Goal: Navigation & Orientation: Find specific page/section

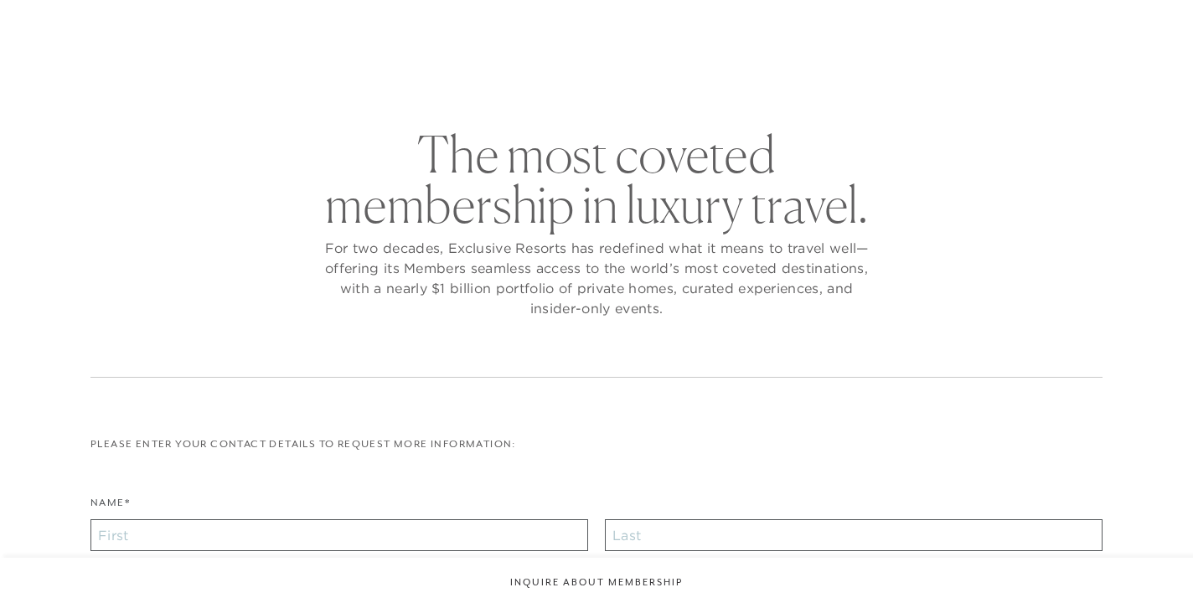
checkbox input "false"
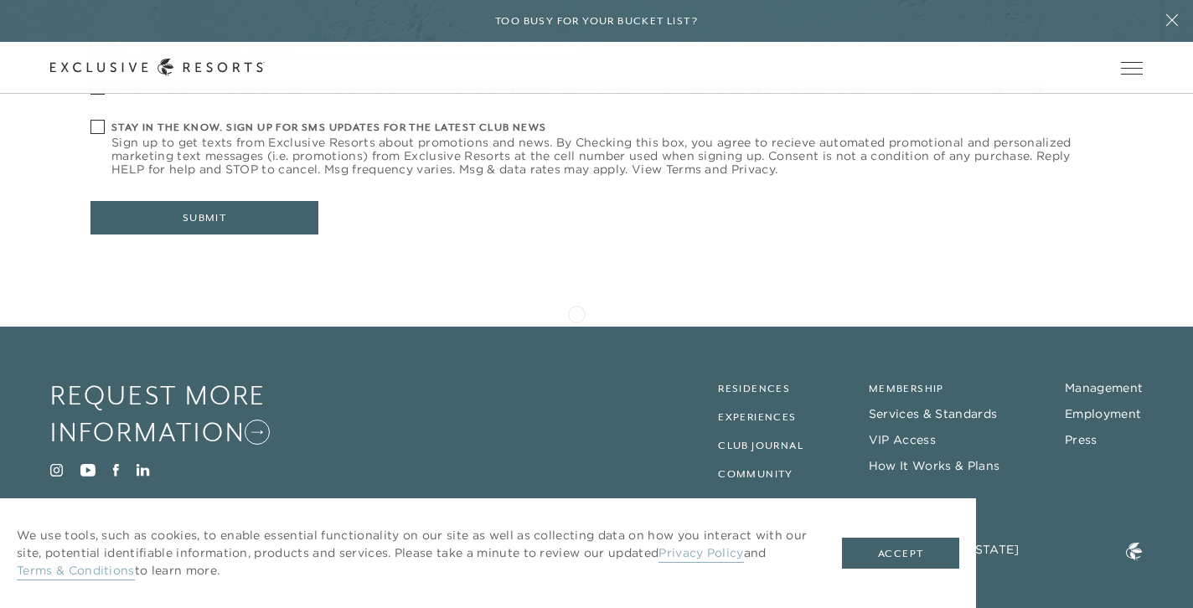
scroll to position [742, 0]
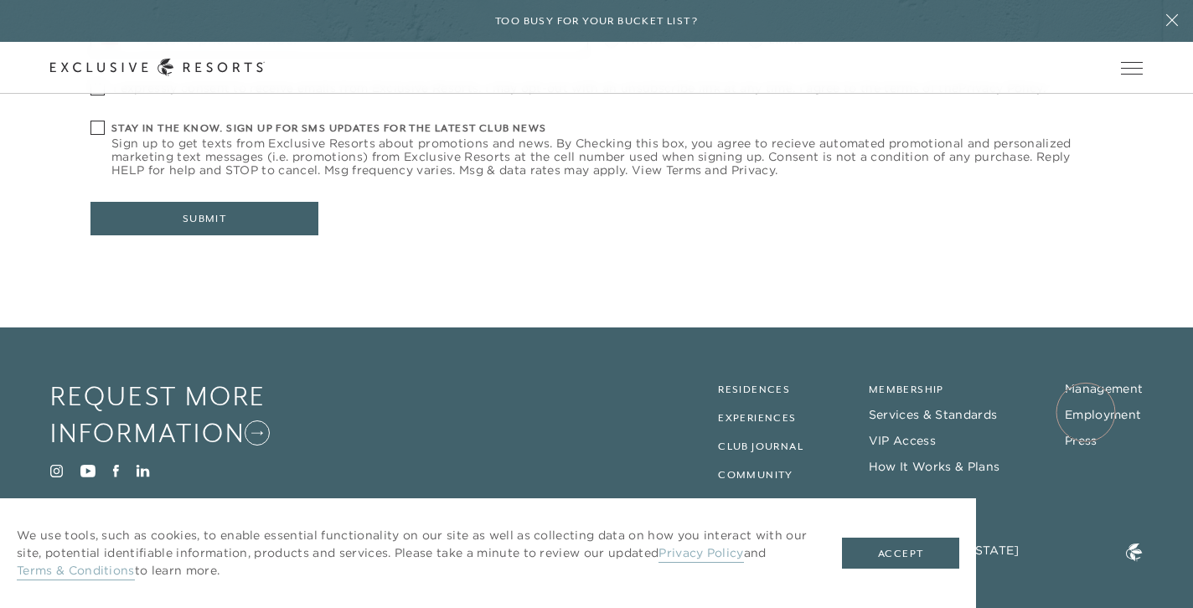
click at [1086, 412] on link "Employment" at bounding box center [1103, 414] width 76 height 15
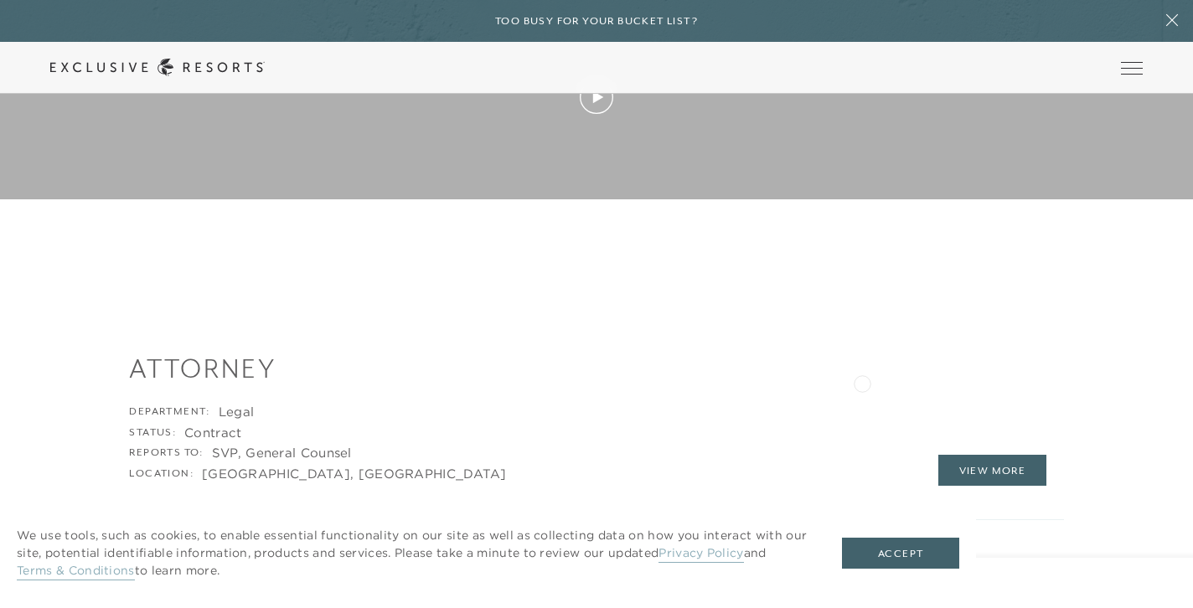
scroll to position [1807, 0]
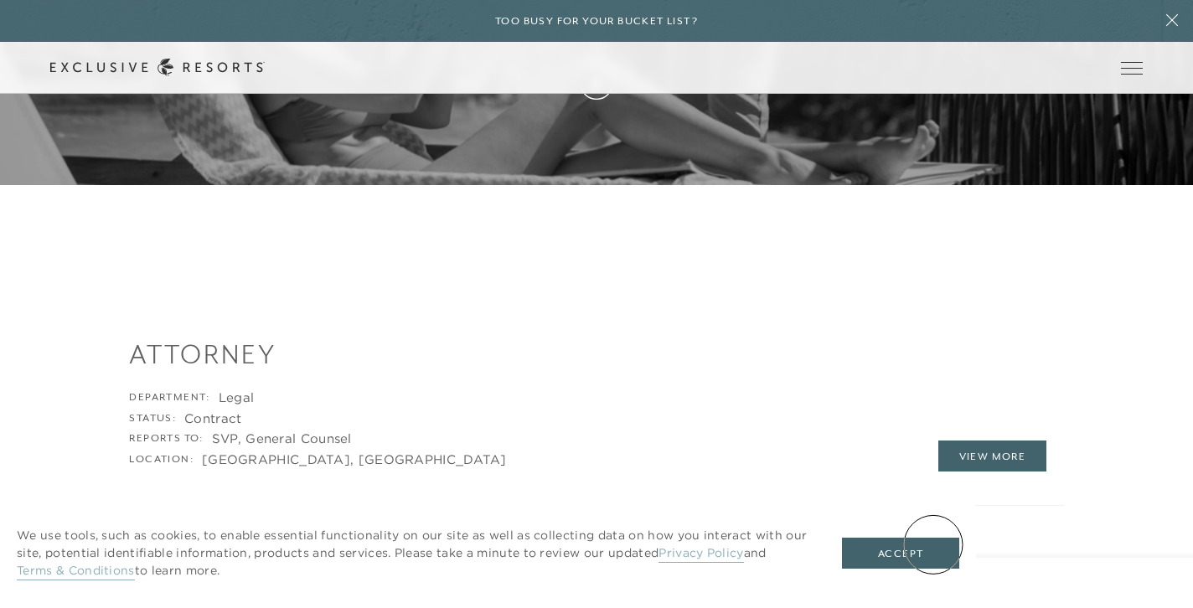
click at [934, 545] on button "Accept" at bounding box center [900, 554] width 117 height 32
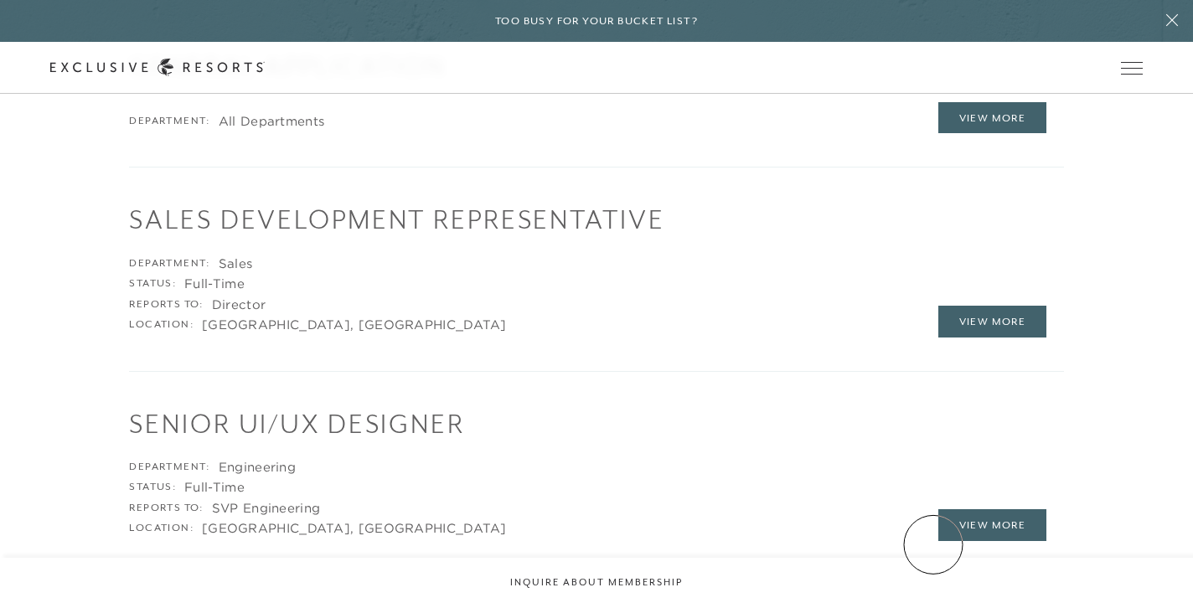
scroll to position [0, 0]
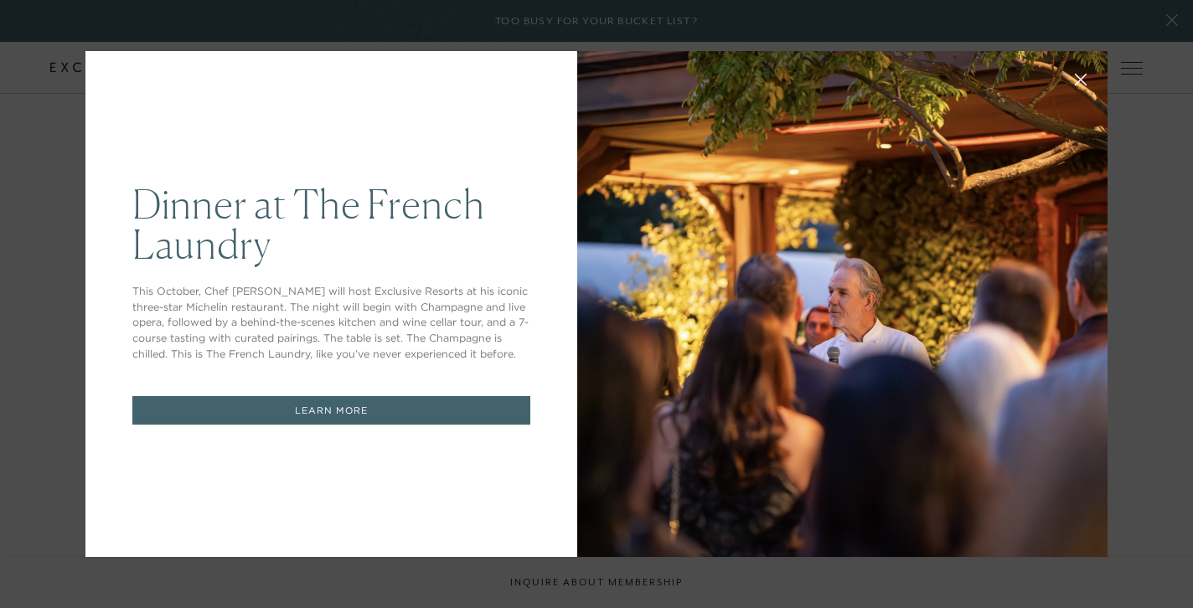
click at [1170, 23] on div "Dinner at The [GEOGRAPHIC_DATA] This October, Chef [PERSON_NAME] will host Excl…" at bounding box center [596, 304] width 1193 height 608
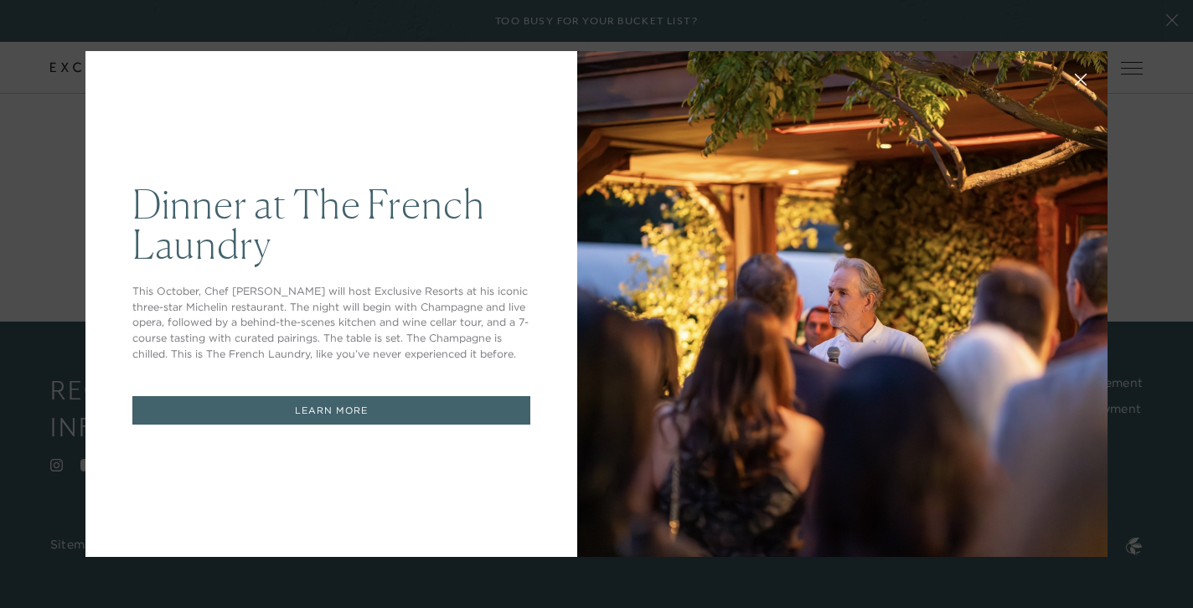
scroll to position [742, 0]
click at [1174, 19] on div "Dinner at The [GEOGRAPHIC_DATA] This October, Chef [PERSON_NAME] will host Excl…" at bounding box center [596, 304] width 1193 height 608
click at [1076, 79] on icon at bounding box center [1081, 80] width 13 height 13
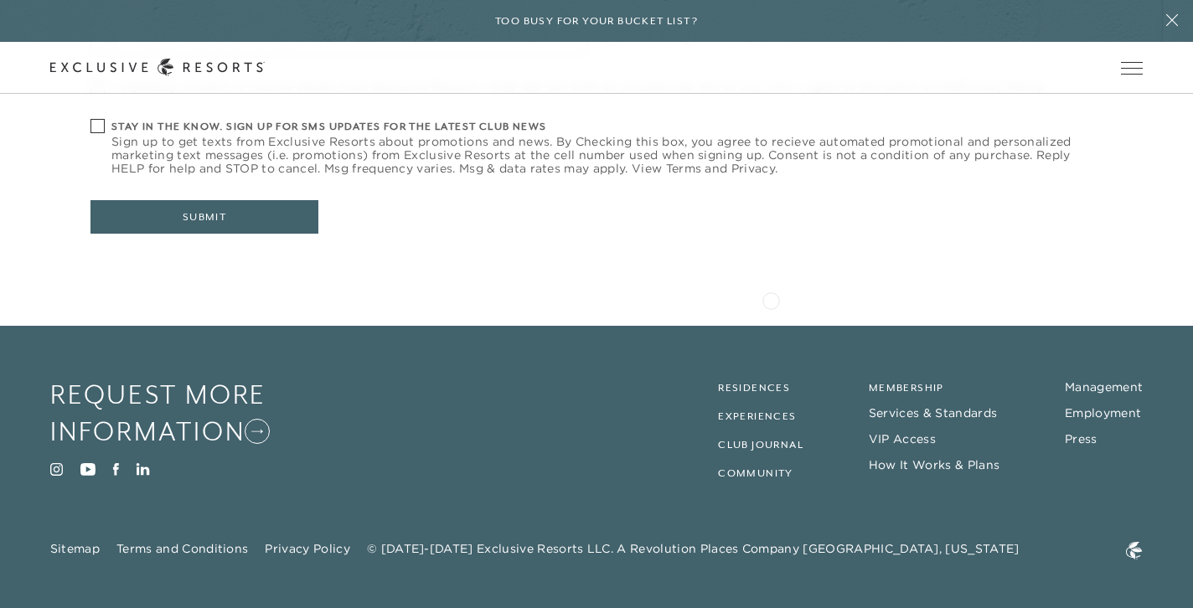
scroll to position [742, 0]
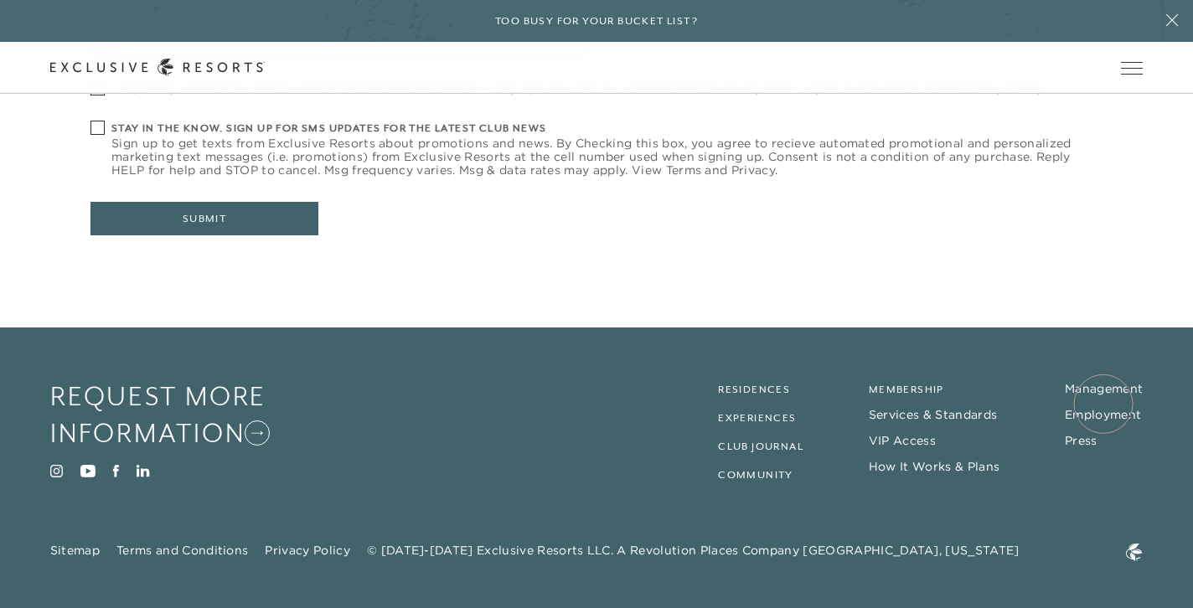
click at [1104, 407] on link "Employment" at bounding box center [1103, 414] width 76 height 15
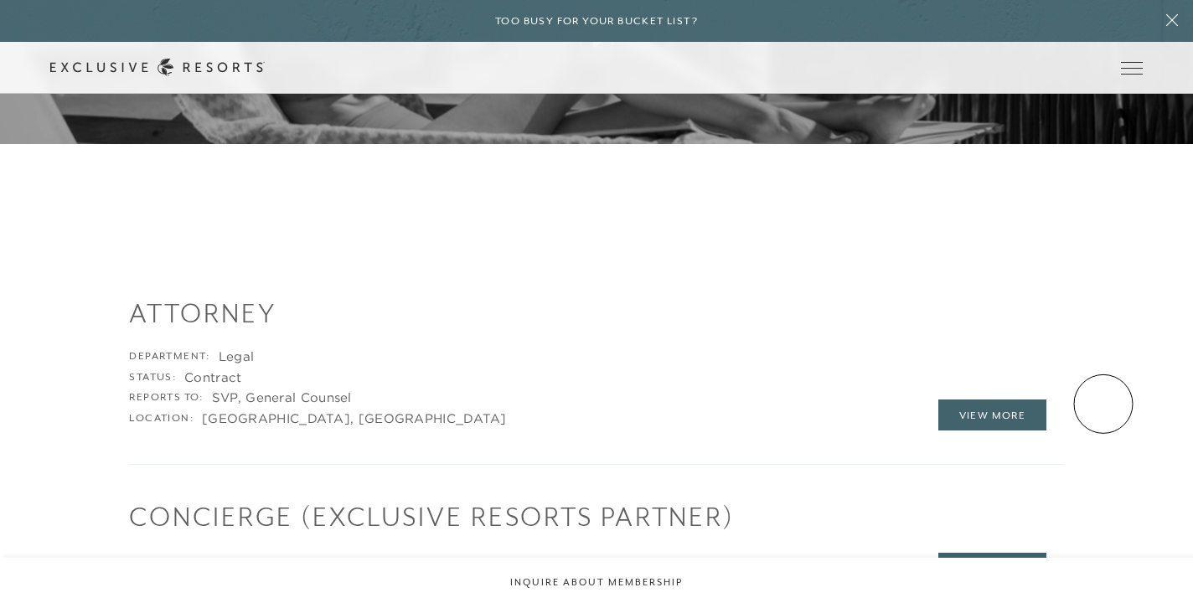
scroll to position [1841, 0]
